Goal: Task Accomplishment & Management: Manage account settings

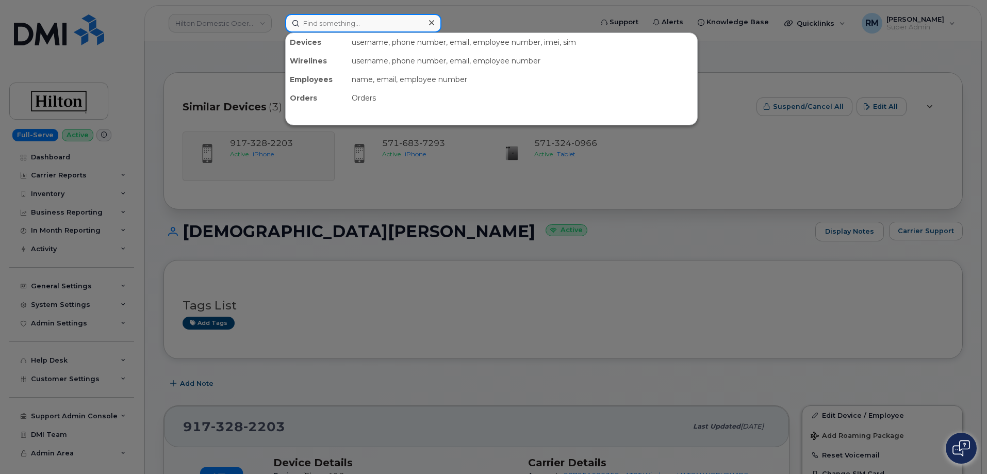
click at [326, 22] on input at bounding box center [363, 23] width 156 height 19
paste input "737-397-7441"
type input "737-397-7441"
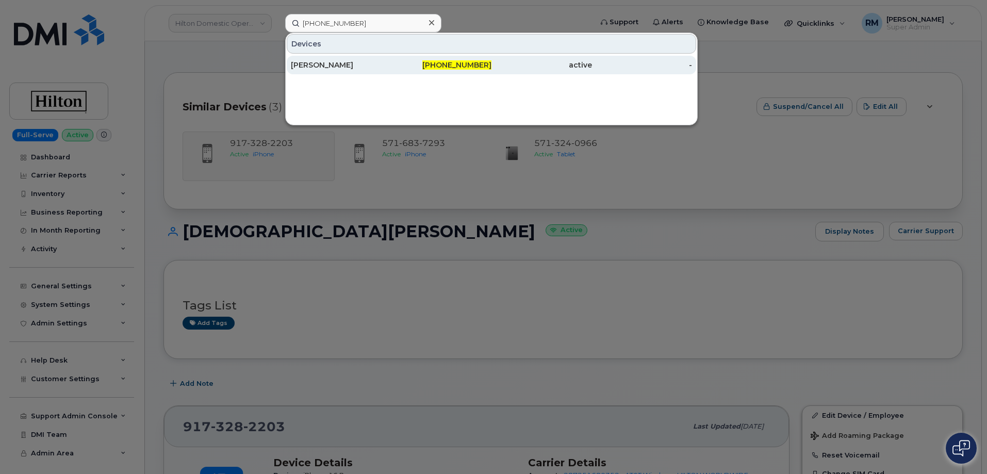
click at [391, 59] on div "[PERSON_NAME]" at bounding box center [441, 65] width 101 height 19
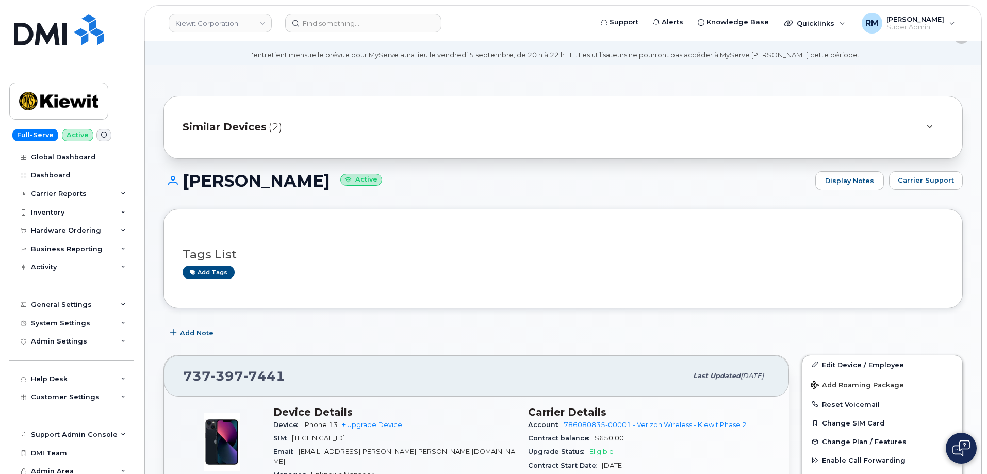
scroll to position [206, 0]
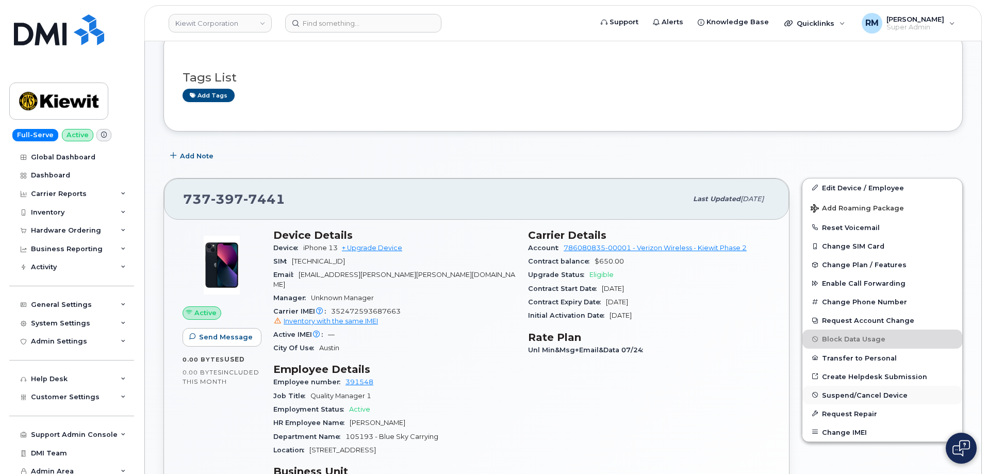
click at [845, 395] on span "Suspend/Cancel Device" at bounding box center [865, 395] width 86 height 8
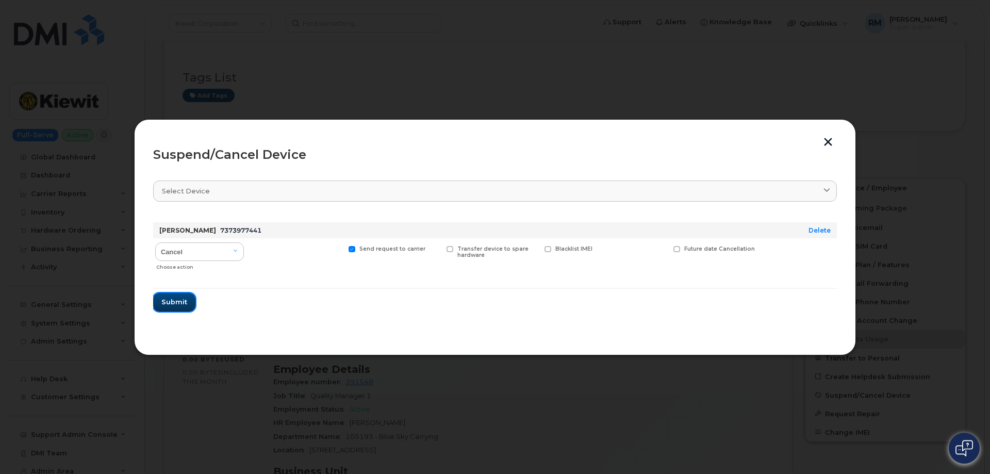
click at [175, 307] on span "Submit" at bounding box center [174, 302] width 26 height 10
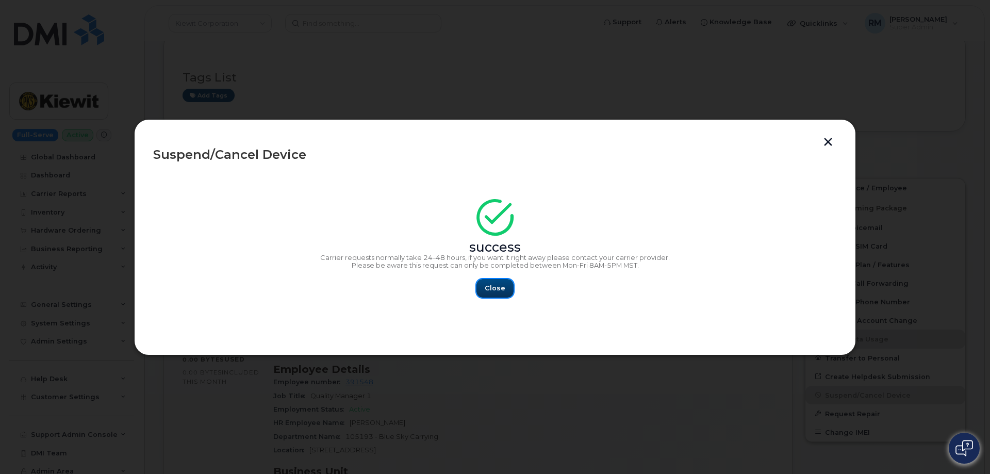
click at [491, 286] on span "Close" at bounding box center [495, 288] width 21 height 10
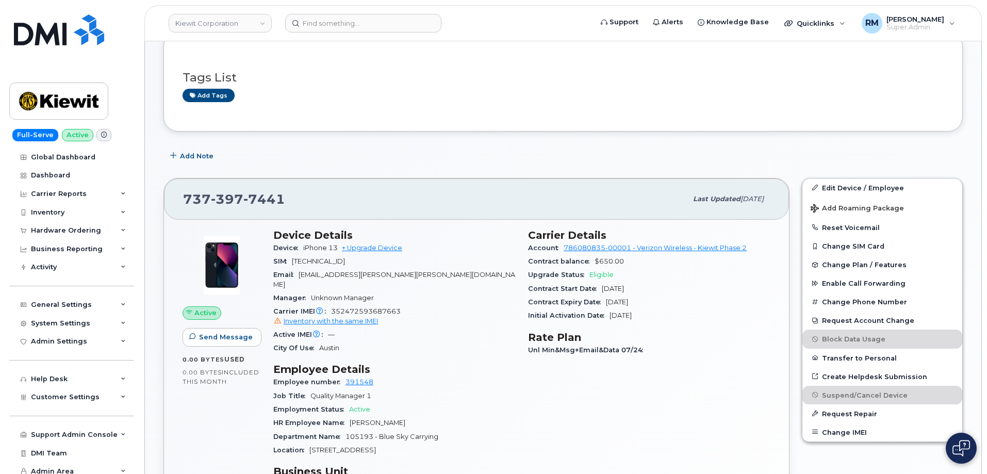
click at [491, 193] on div "[PHONE_NUMBER]" at bounding box center [435, 199] width 504 height 22
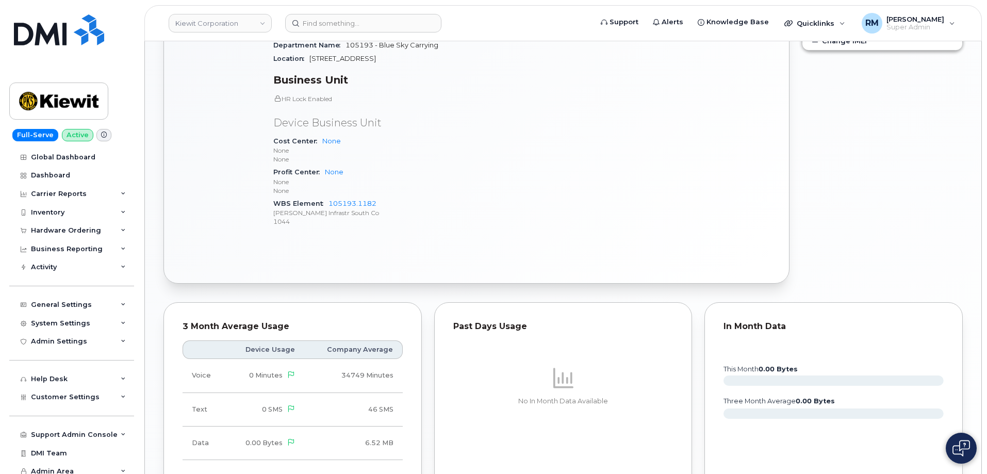
scroll to position [774, 0]
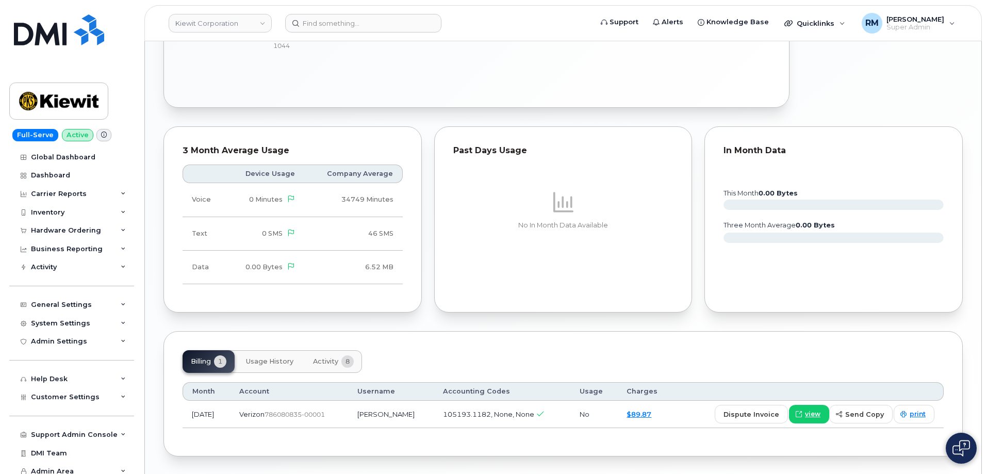
click at [319, 357] on span "Activity" at bounding box center [325, 361] width 25 height 8
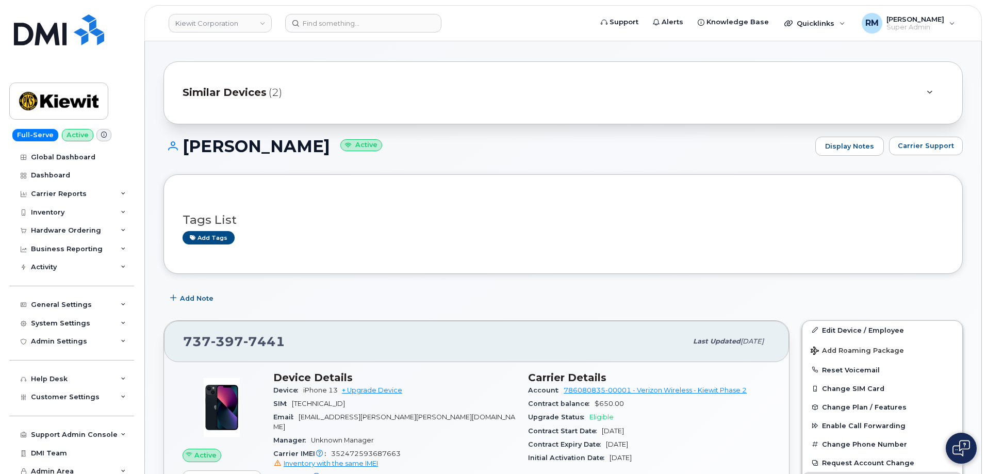
scroll to position [52, 0]
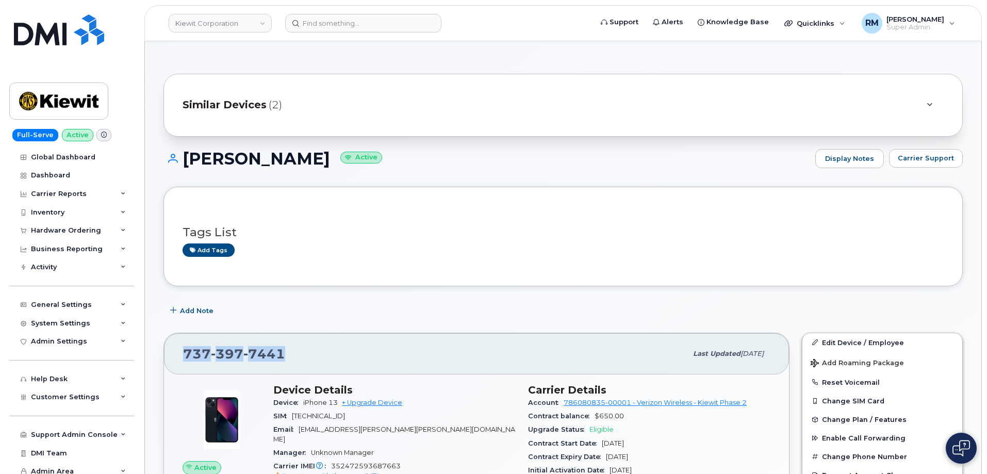
drag, startPoint x: 290, startPoint y: 355, endPoint x: 179, endPoint y: 352, distance: 111.5
click at [179, 352] on div "[PHONE_NUMBER] Last updated [DATE]" at bounding box center [476, 353] width 625 height 41
copy span "[PHONE_NUMBER]"
click at [285, 357] on div "[PHONE_NUMBER]" at bounding box center [435, 354] width 504 height 22
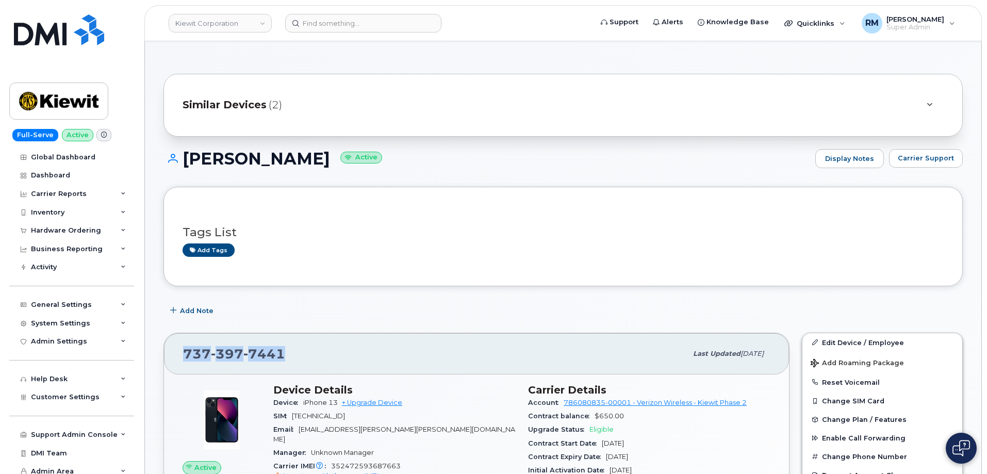
drag, startPoint x: 286, startPoint y: 354, endPoint x: 164, endPoint y: 352, distance: 122.2
click at [164, 352] on div "[PHONE_NUMBER] Last updated [DATE]" at bounding box center [476, 353] width 625 height 41
copy span "[PHONE_NUMBER]"
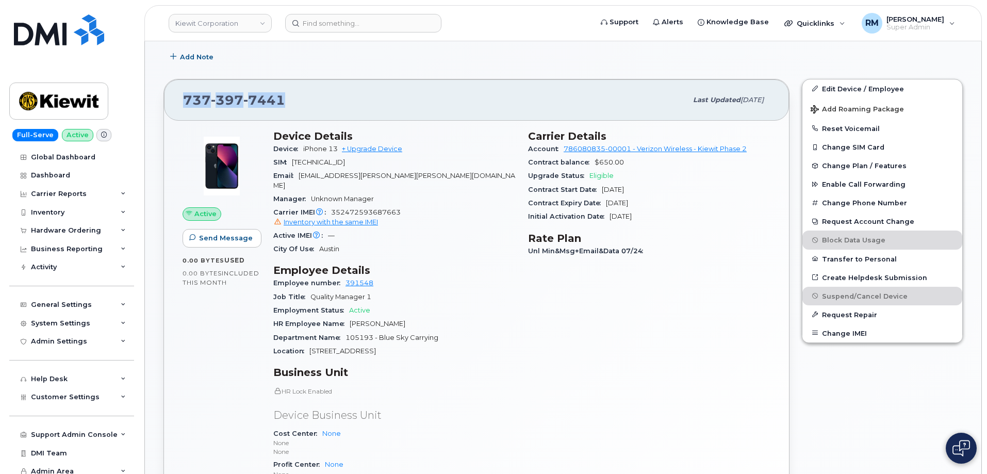
scroll to position [309, 0]
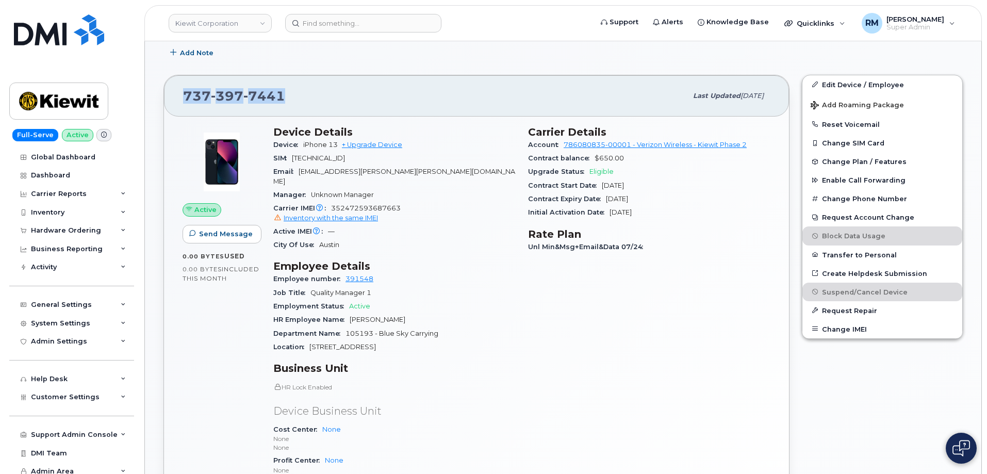
click at [298, 92] on div "[PHONE_NUMBER]" at bounding box center [435, 96] width 504 height 22
drag, startPoint x: 297, startPoint y: 98, endPoint x: 177, endPoint y: 95, distance: 120.2
click at [177, 95] on div "[PHONE_NUMBER] Last updated [DATE]" at bounding box center [476, 95] width 625 height 41
copy span "[PHONE_NUMBER]"
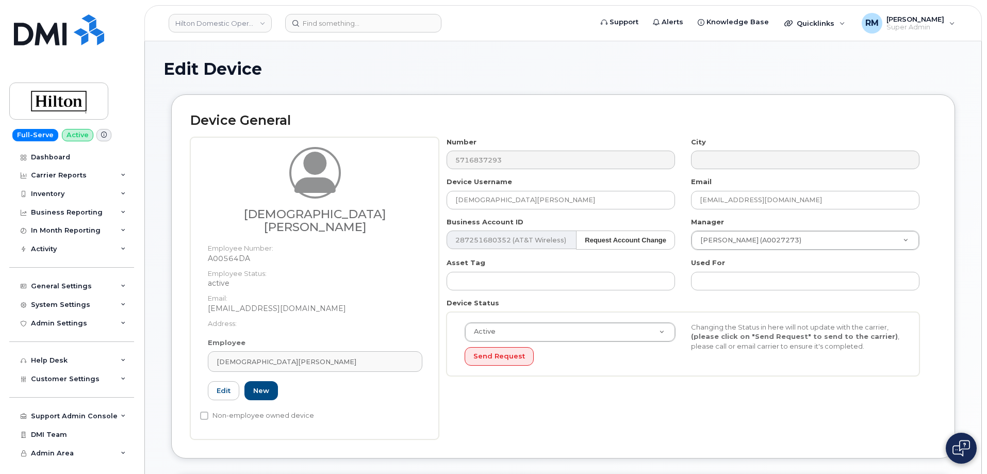
select select "34080332"
